Goal: Transaction & Acquisition: Purchase product/service

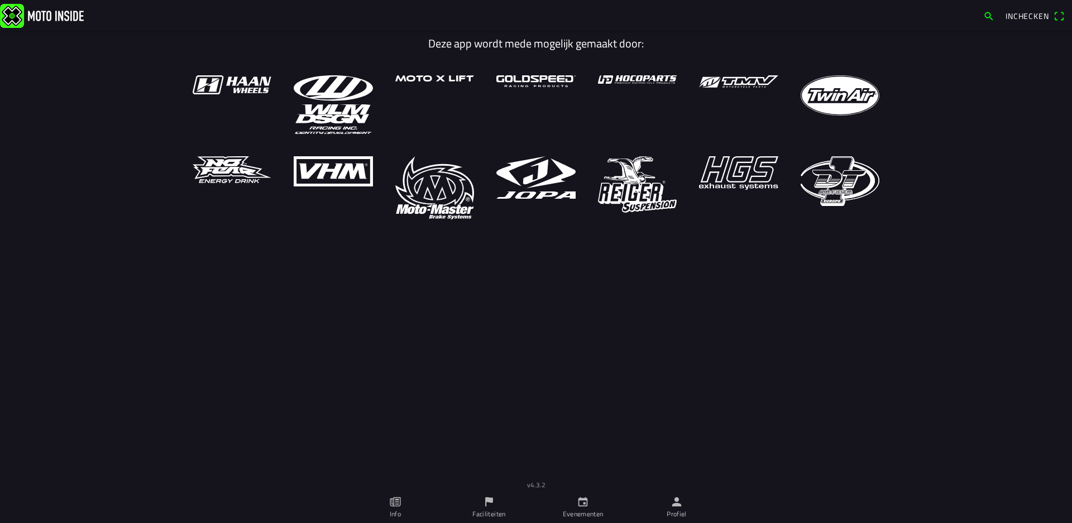
click at [682, 510] on ion-label "Profiel" at bounding box center [677, 514] width 20 height 10
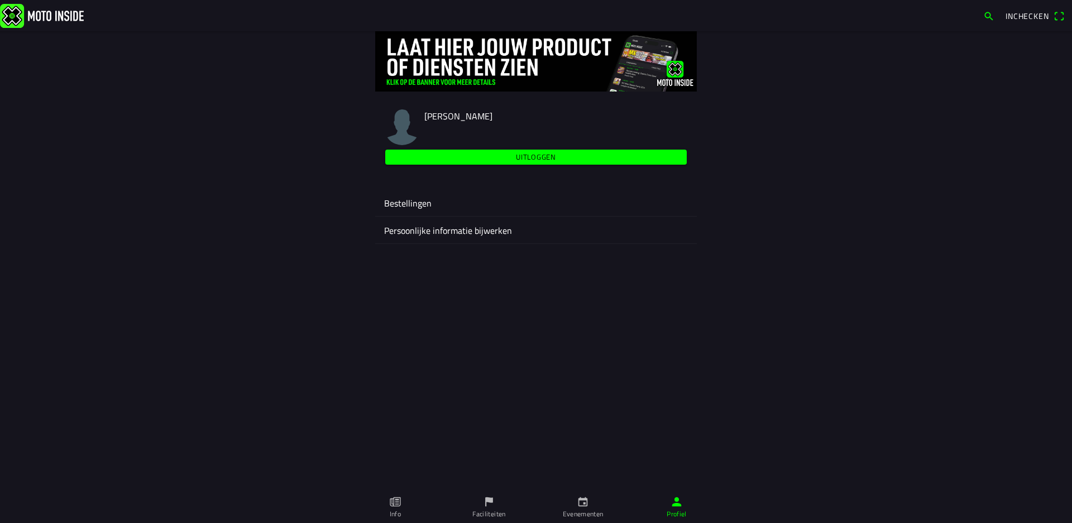
click at [581, 508] on link "Evenementen" at bounding box center [583, 507] width 94 height 31
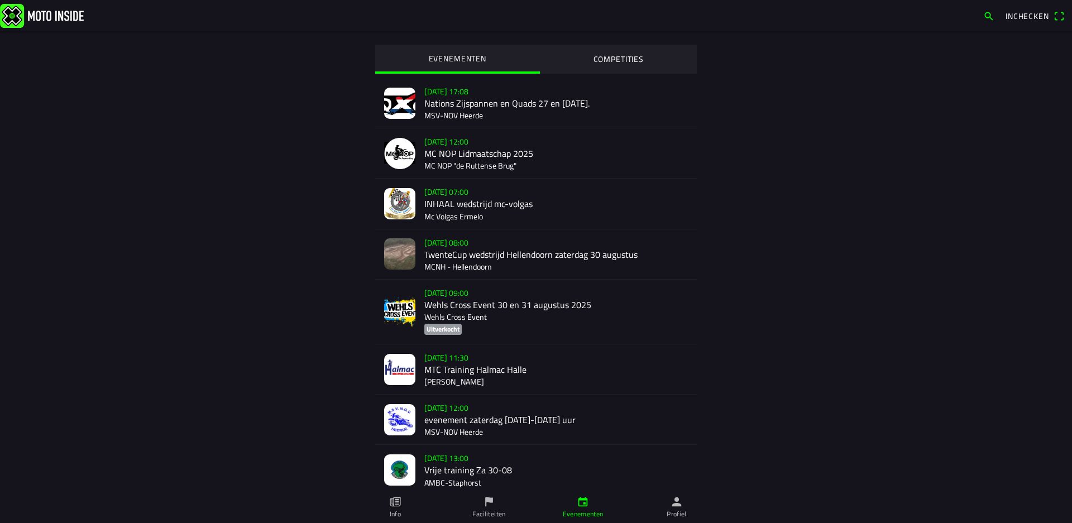
click at [514, 255] on div "[DATE] 08:00 TwenteCup wedstrijd Hellendoorn [DATE] MCNH - Hellendoorn" at bounding box center [556, 255] width 264 height 50
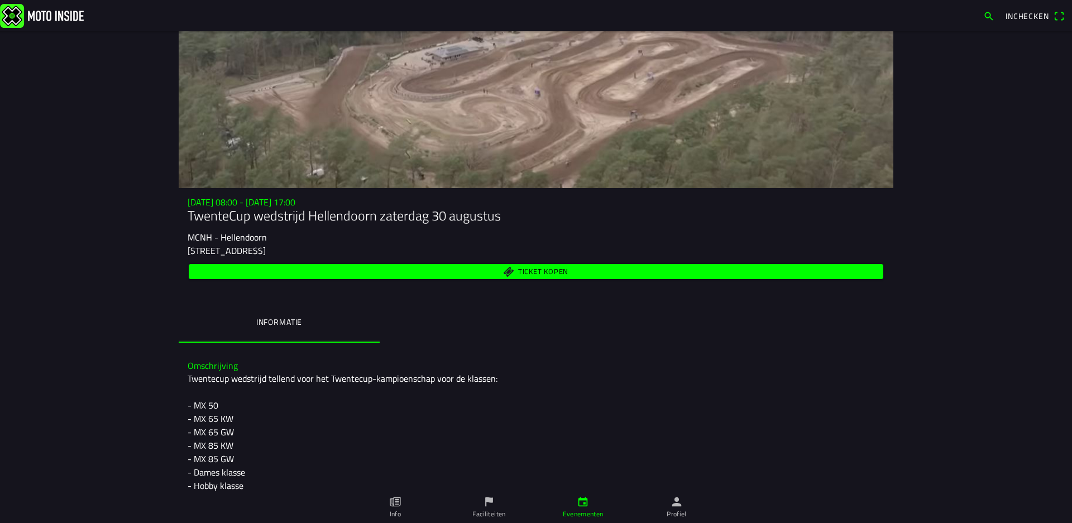
click at [512, 269] on span "Ticket kopen" at bounding box center [536, 271] width 682 height 15
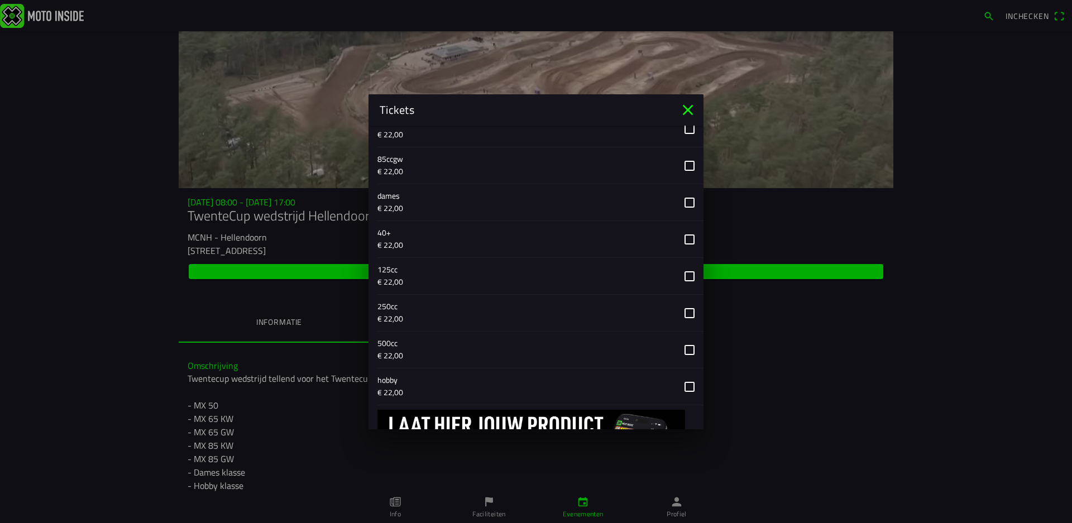
scroll to position [503, 0]
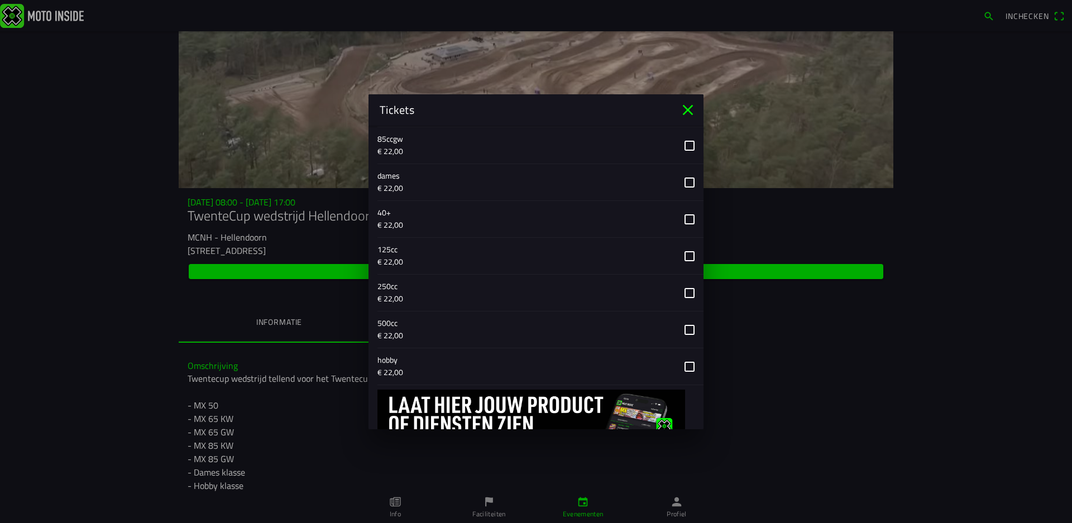
click at [679, 330] on button "button" at bounding box center [541, 330] width 326 height 36
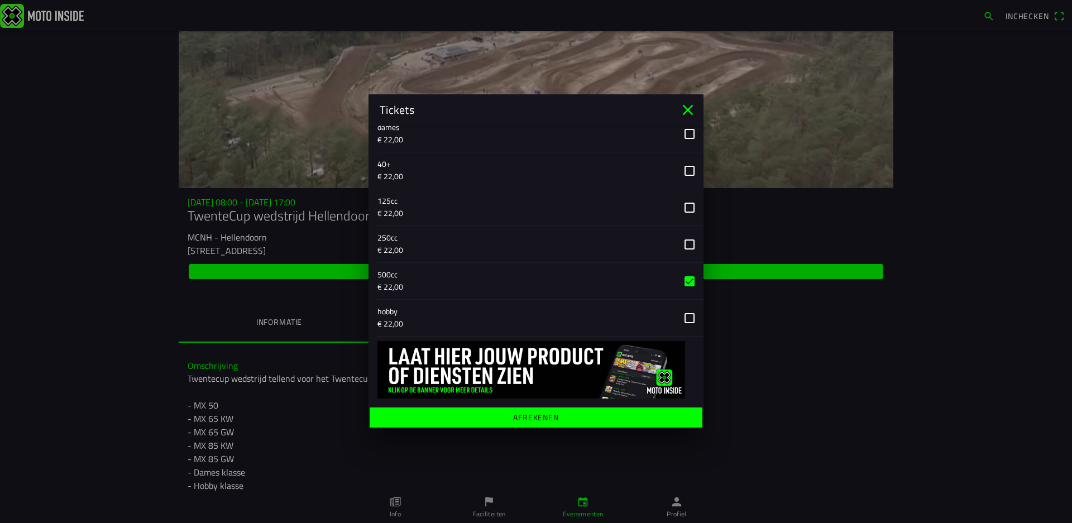
scroll to position [552, 0]
click at [514, 419] on ion-label "Afrekenen" at bounding box center [536, 417] width 46 height 8
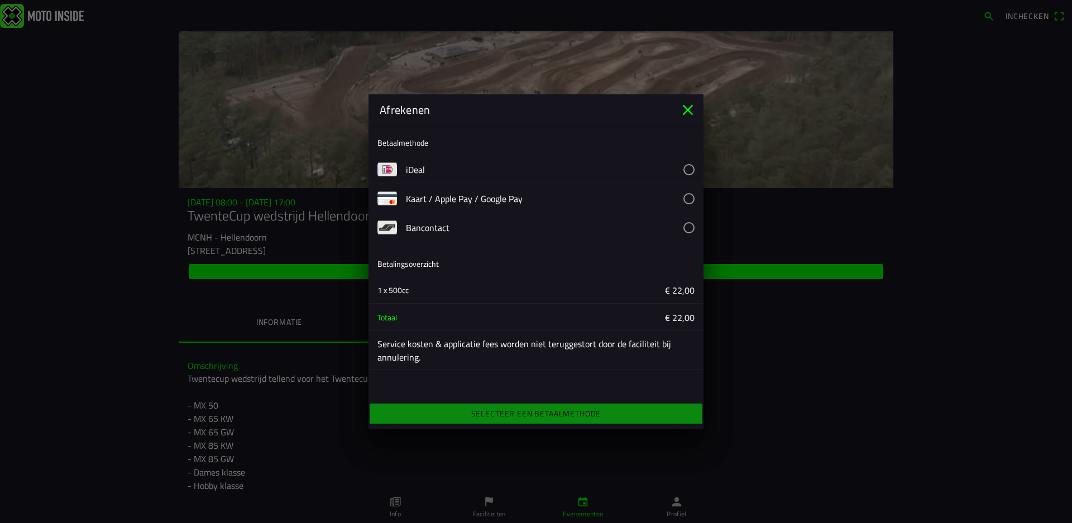
click at [494, 169] on button "button" at bounding box center [555, 169] width 298 height 28
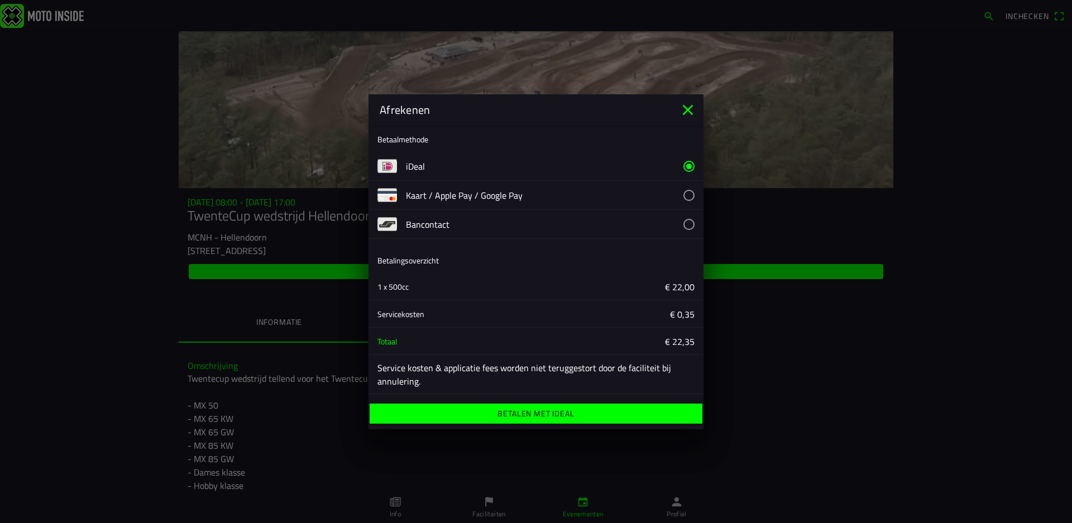
scroll to position [4, 0]
click at [522, 417] on ion-label "Betalen met iDeal" at bounding box center [536, 414] width 77 height 8
